Goal: Navigation & Orientation: Find specific page/section

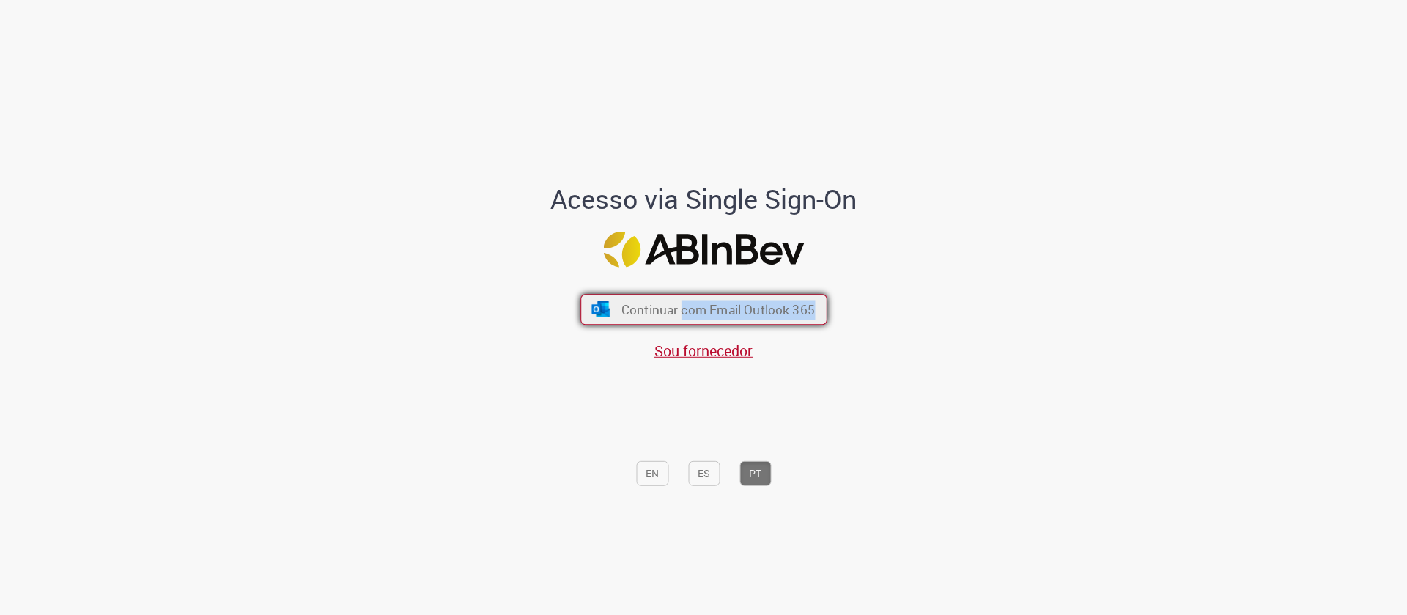
drag, startPoint x: 629, startPoint y: 329, endPoint x: 675, endPoint y: 299, distance: 55.7
click at [675, 299] on div "Continuar com Email Outlook 365 Sou fornecedor" at bounding box center [703, 319] width 242 height 81
click at [675, 299] on button "Continuar com Email Outlook 365" at bounding box center [703, 310] width 247 height 31
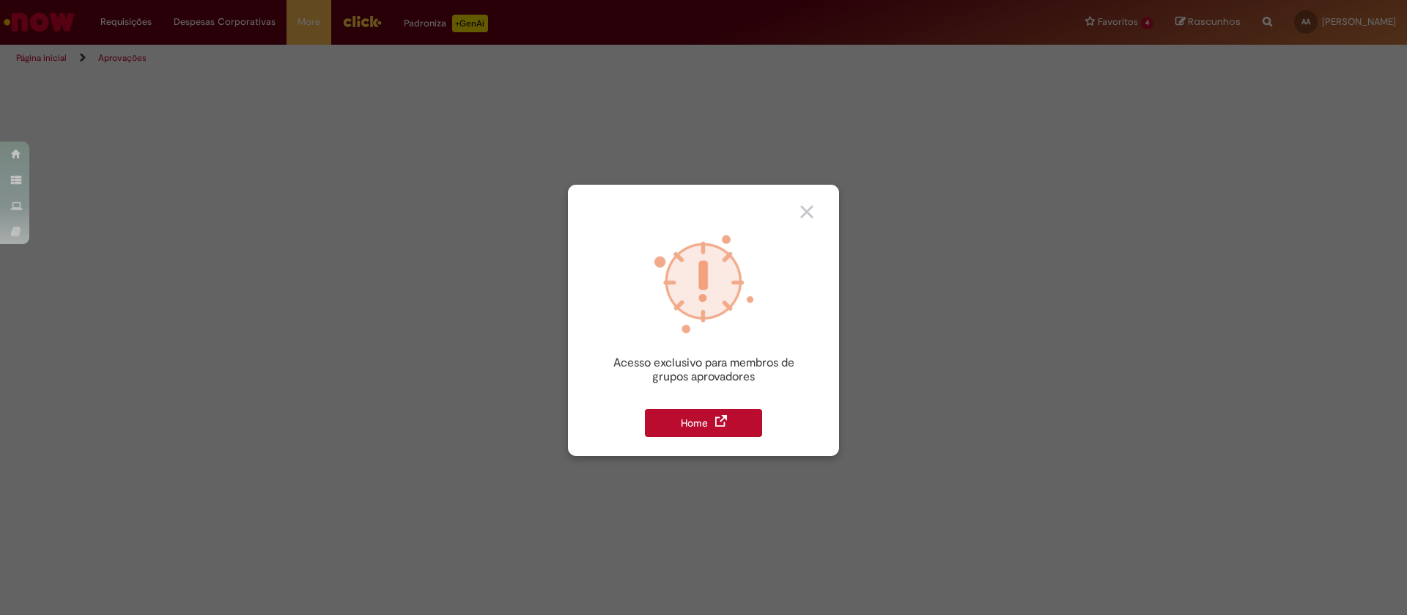
click at [701, 423] on div "Home" at bounding box center [703, 423] width 117 height 28
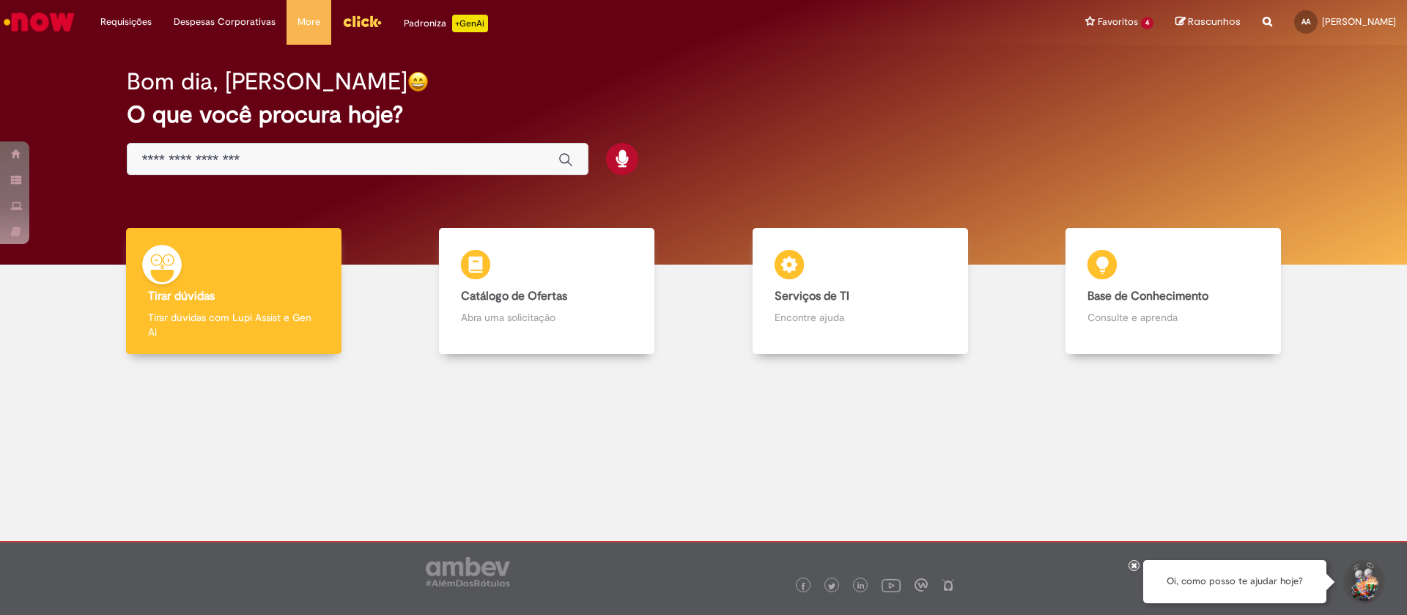
click at [807, 75] on div "Bom dia, [PERSON_NAME]" at bounding box center [704, 82] width 1154 height 26
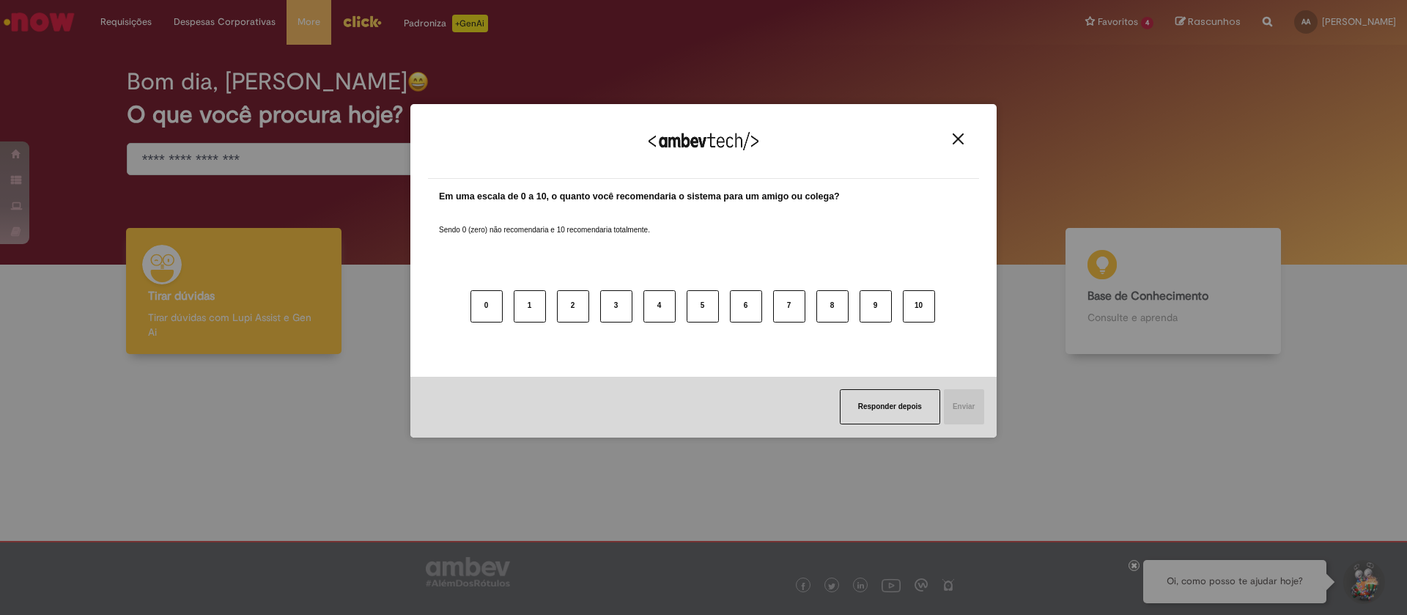
click at [954, 141] on img "Close" at bounding box center [957, 138] width 11 height 11
